Goal: Information Seeking & Learning: Learn about a topic

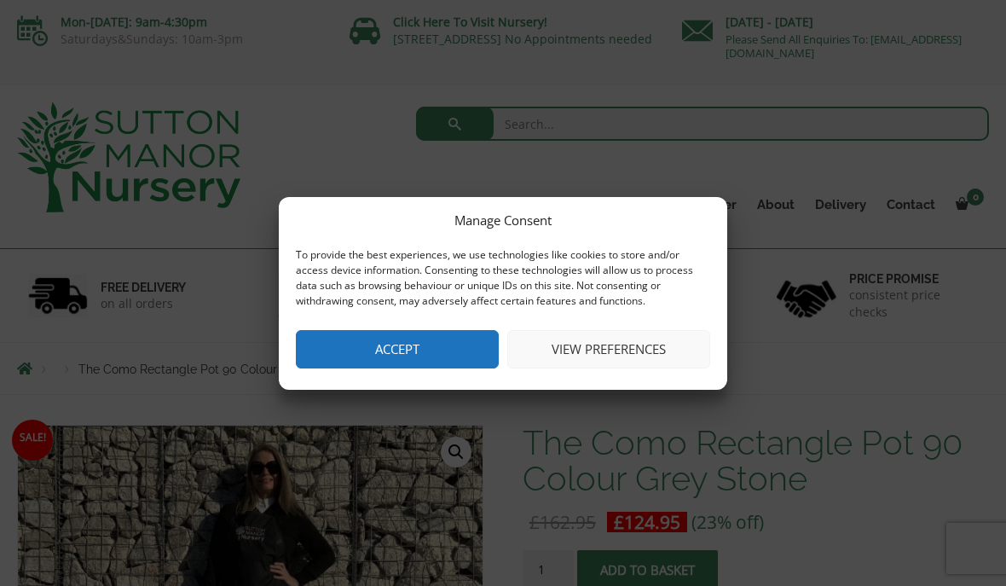
click at [451, 341] on button "Accept" at bounding box center [397, 349] width 203 height 38
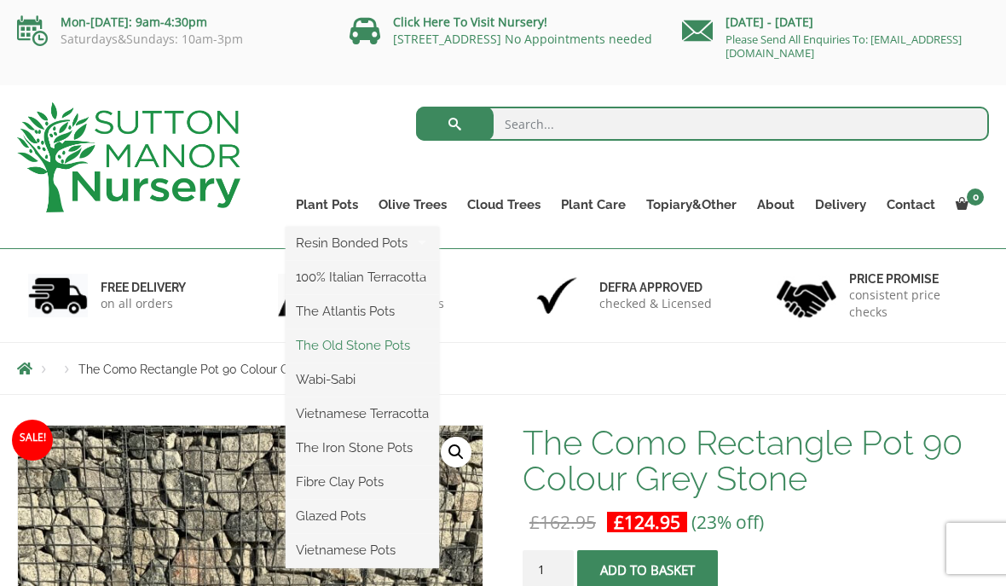
click at [390, 355] on link "The Old Stone Pots" at bounding box center [362, 345] width 153 height 26
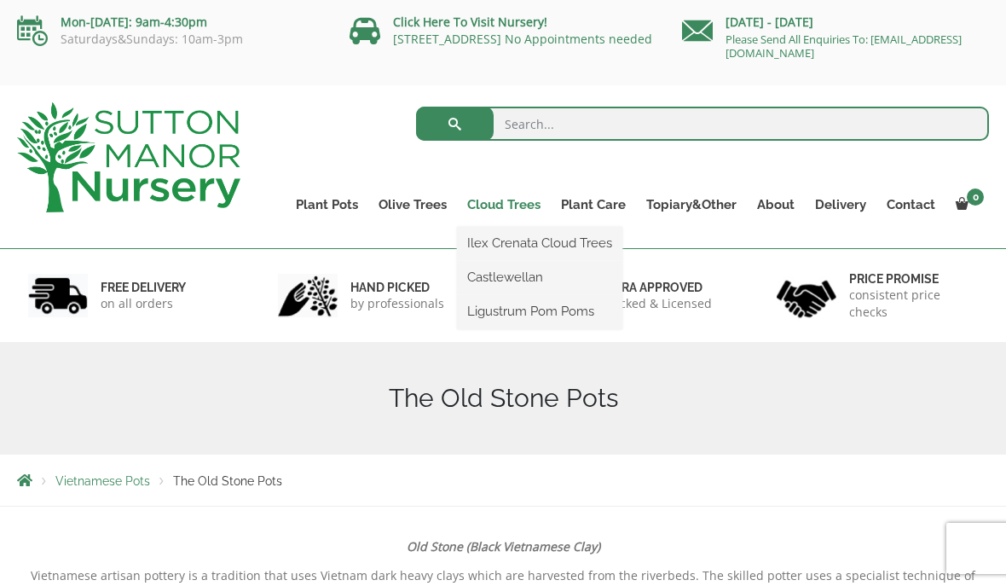
click at [502, 205] on link "Cloud Trees" at bounding box center [504, 205] width 94 height 24
click at [510, 227] on ul "Ilex Crenata Cloud Trees Castlewellan Ligustrum Pom Poms" at bounding box center [539, 278] width 165 height 102
click at [608, 251] on link "Ilex Crenata Cloud Trees" at bounding box center [539, 243] width 165 height 26
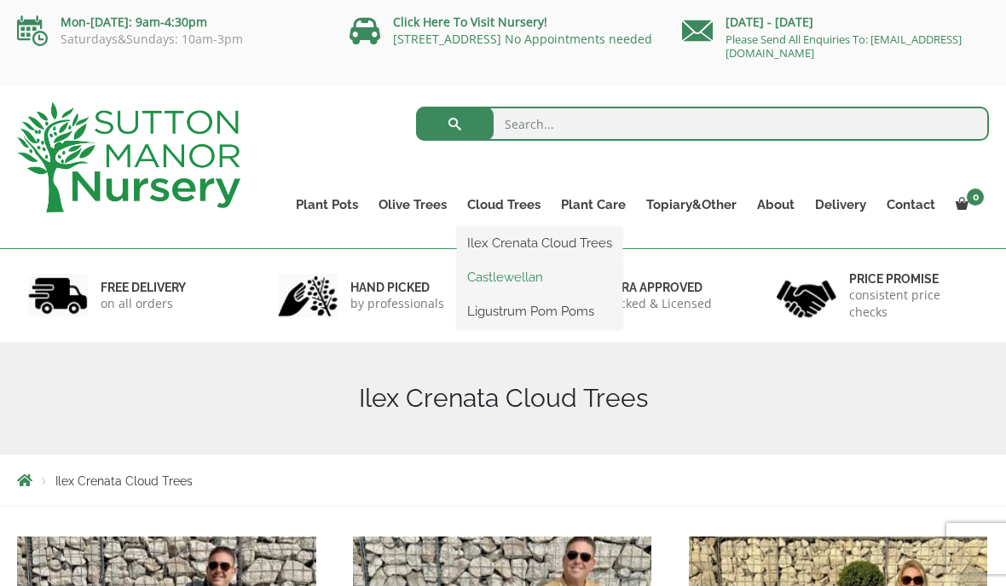
click at [523, 277] on link "Castlewellan" at bounding box center [539, 277] width 165 height 26
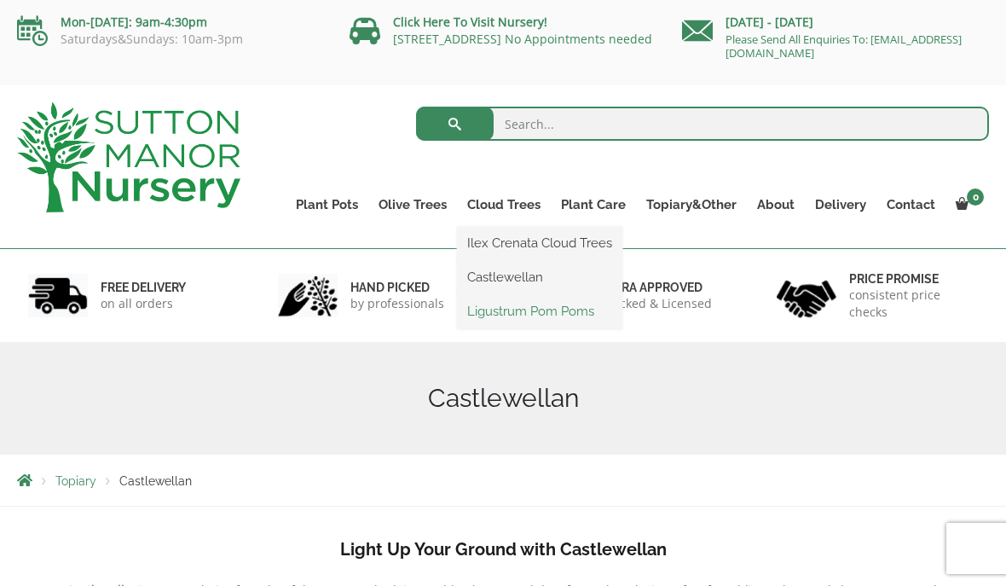
click at [585, 317] on link "Ligustrum Pom Poms" at bounding box center [539, 311] width 165 height 26
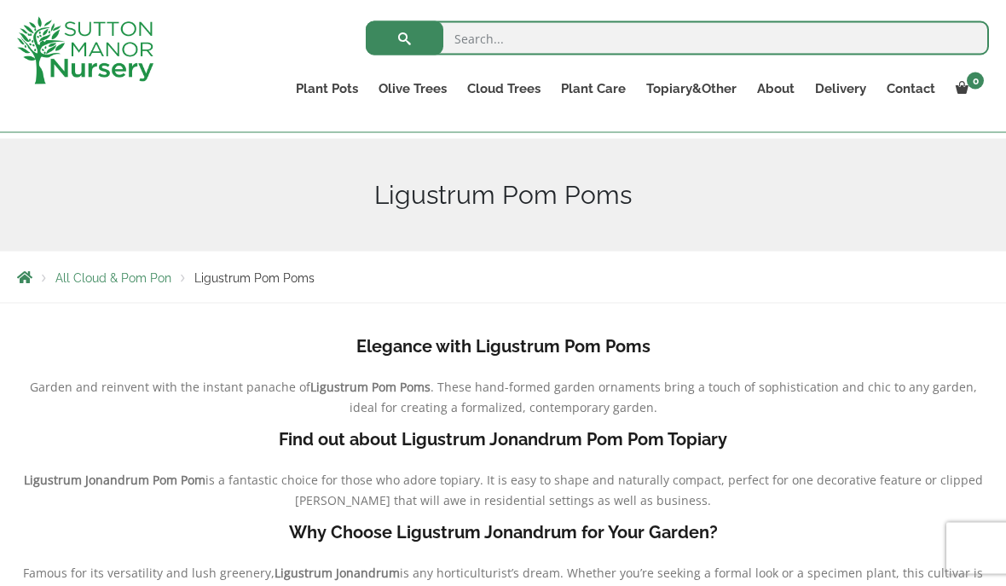
scroll to position [174, 0]
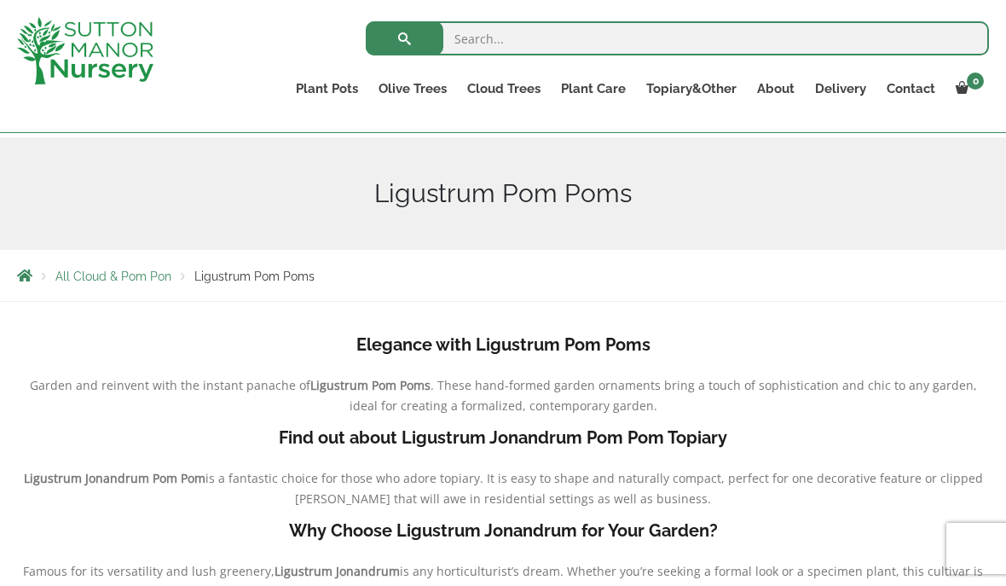
click at [631, 351] on b "Elegance with Ligustrum Pom Poms" at bounding box center [503, 344] width 294 height 20
click at [633, 350] on b "Elegance with Ligustrum Pom Poms" at bounding box center [503, 344] width 294 height 20
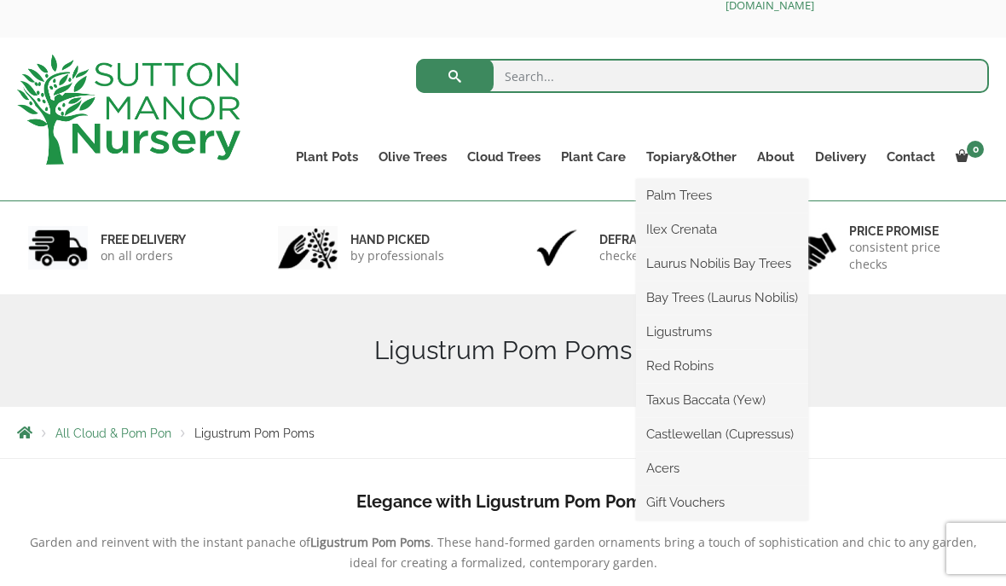
scroll to position [48, 0]
click at [725, 432] on link "Castlewellan (Cupressus)" at bounding box center [722, 434] width 172 height 26
